Goal: Communication & Community: Answer question/provide support

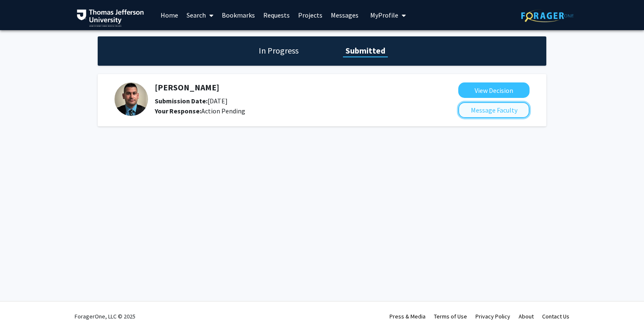
click at [473, 107] on button "Message Faculty" at bounding box center [493, 110] width 71 height 16
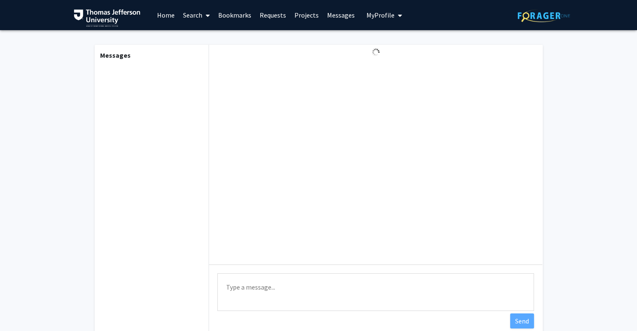
click at [265, 292] on textarea "Type a message" at bounding box center [375, 293] width 317 height 38
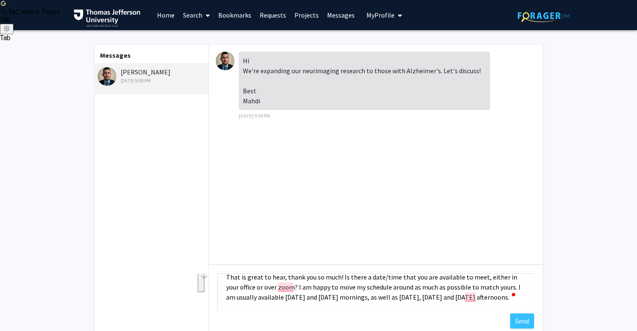
drag, startPoint x: 380, startPoint y: 307, endPoint x: 514, endPoint y: 287, distance: 135.6
click at [514, 287] on textarea "That is great to hear, thank you so much! Is there a date/time that you are ava…" at bounding box center [375, 293] width 317 height 38
click at [347, 307] on textarea "That is great to hear, thank you so much! Is there a date/time that you are ava…" at bounding box center [375, 293] width 317 height 38
drag, startPoint x: 347, startPoint y: 307, endPoint x: 513, endPoint y: 284, distance: 167.0
click at [513, 284] on textarea "That is great to hear, thank you so much! Is there a date/time that you are ava…" at bounding box center [375, 293] width 317 height 38
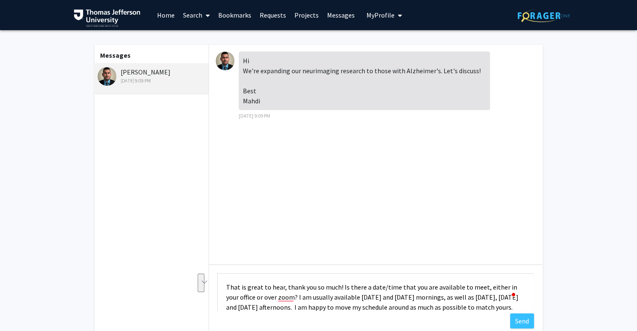
scroll to position [20, 0]
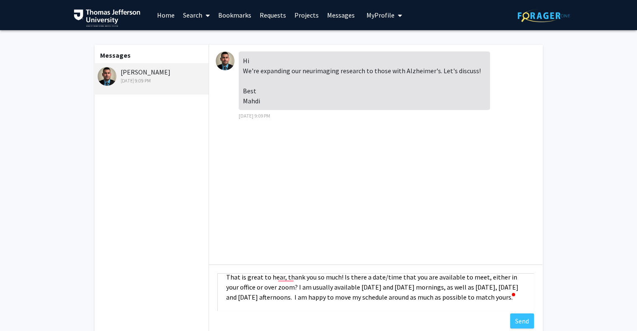
click at [319, 289] on textarea "That is great to hear, thank you so much! Is there a date/time that you are ava…" at bounding box center [375, 293] width 317 height 38
drag, startPoint x: 256, startPoint y: 287, endPoint x: 224, endPoint y: 287, distance: 31.8
click at [224, 287] on textarea "That is great to hear, thank you so much! Is there a date/time that you are ava…" at bounding box center [375, 293] width 317 height 38
click at [417, 301] on textarea "That is great to hear, thank you so much! Is there a date/time that you are ava…" at bounding box center [375, 293] width 317 height 38
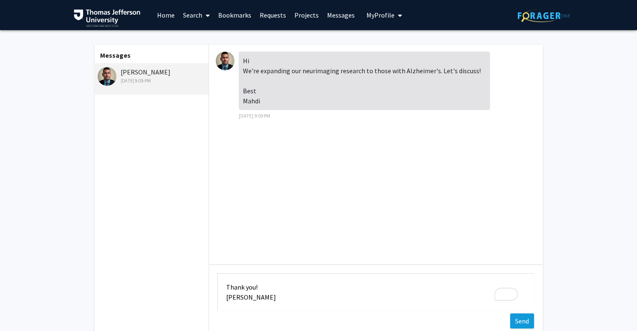
type textarea "That is great to hear, thank you so much! Is there a date/time that you are ava…"
click at [523, 321] on button "Send" at bounding box center [522, 321] width 24 height 15
